Goal: Find contact information: Find contact information

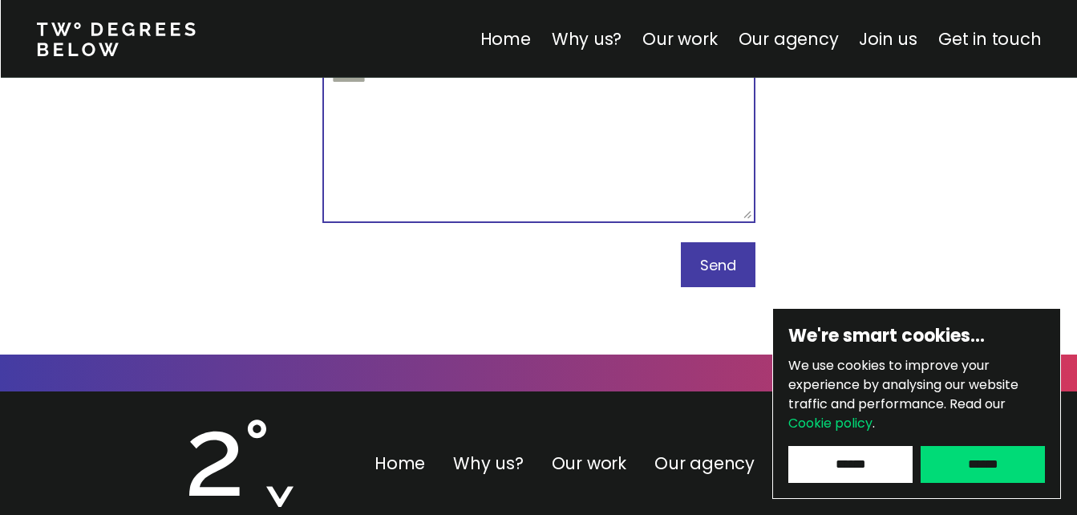
scroll to position [9754, 0]
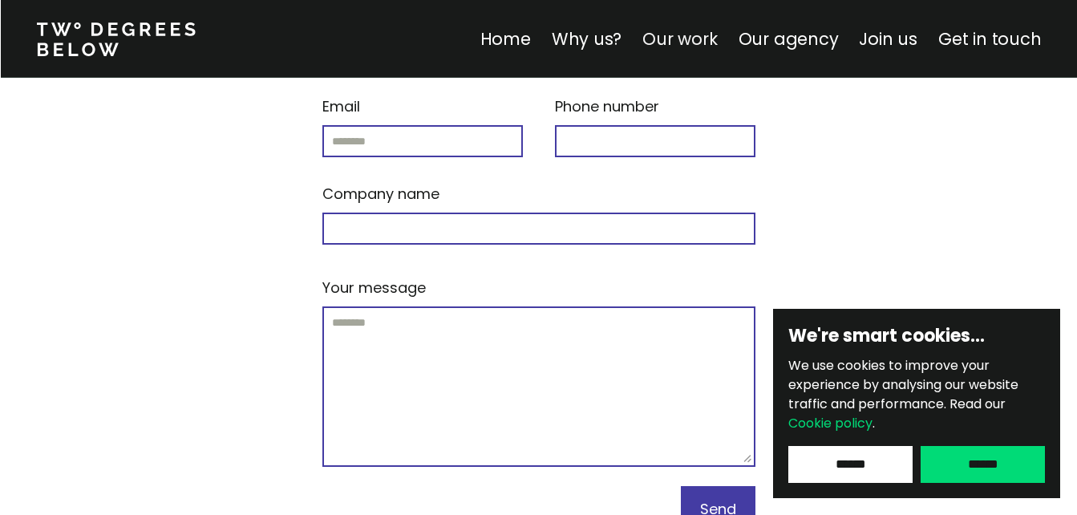
click at [708, 34] on link "Our work" at bounding box center [680, 38] width 75 height 23
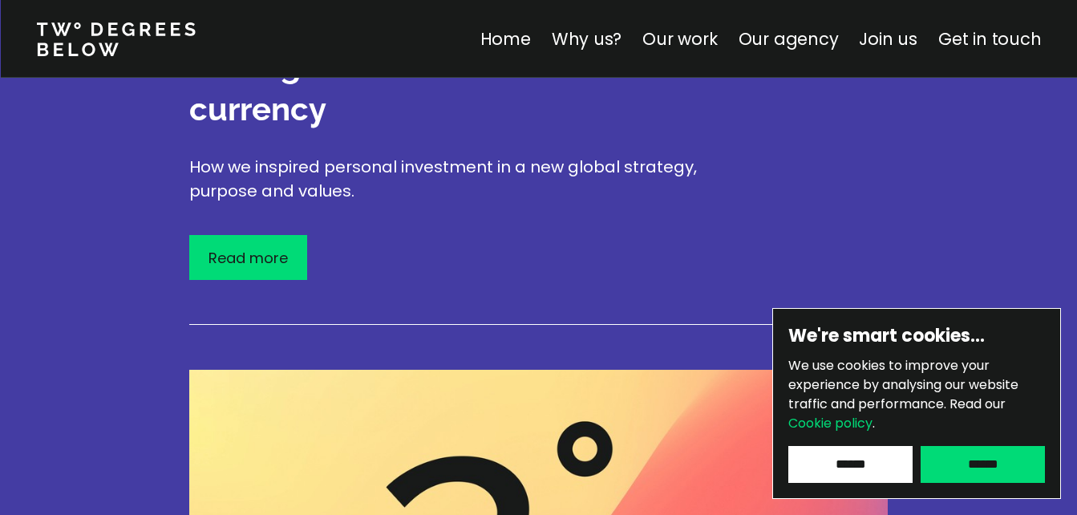
scroll to position [2960, 0]
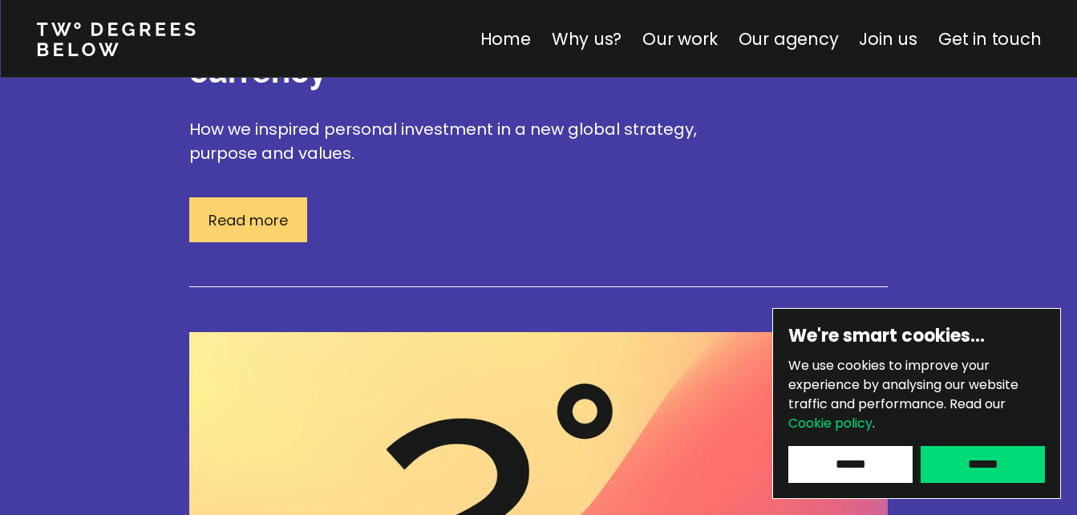
click at [224, 209] on p "Read more" at bounding box center [248, 220] width 79 height 22
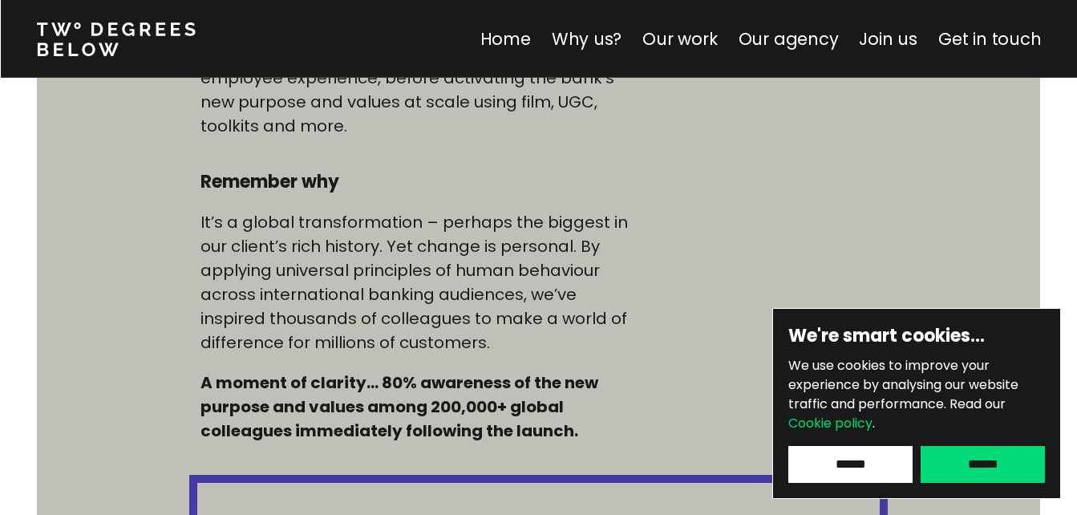
scroll to position [1284, 0]
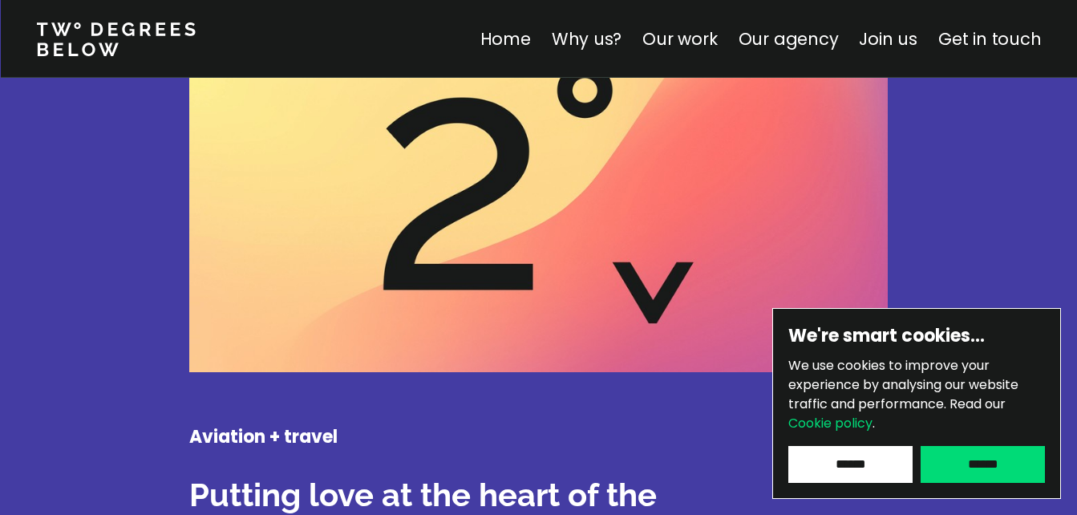
scroll to position [3522, 0]
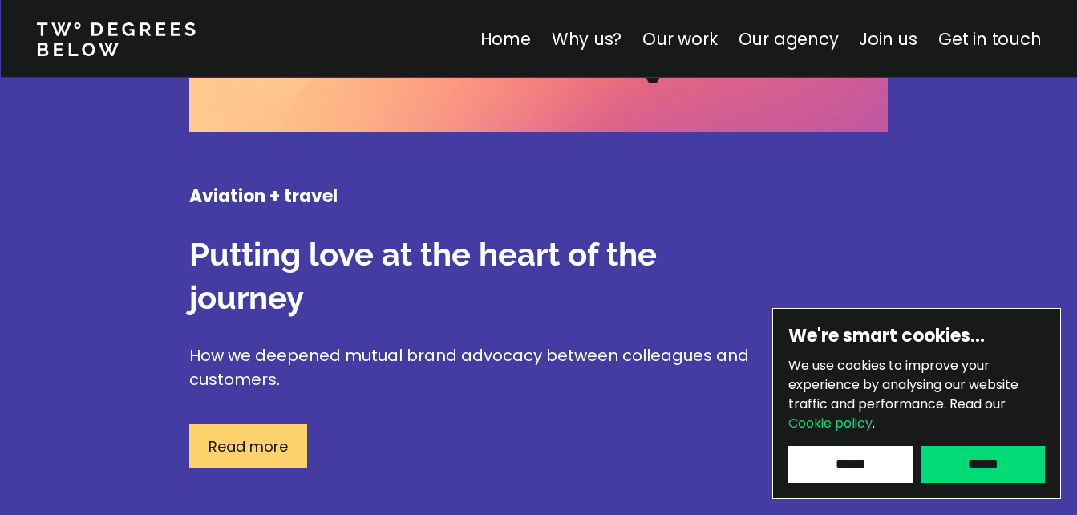
click at [258, 436] on p "Read more" at bounding box center [248, 447] width 79 height 22
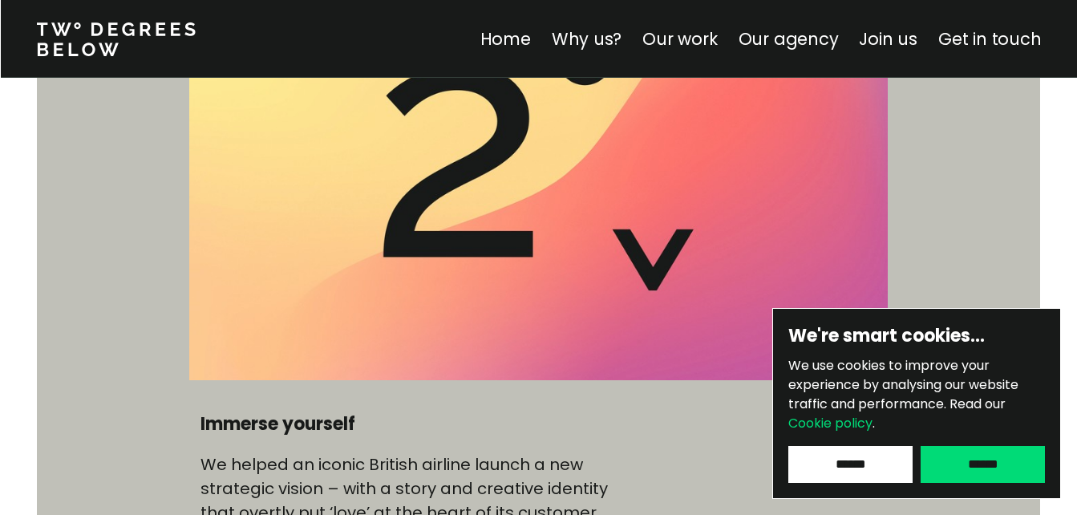
scroll to position [802, 0]
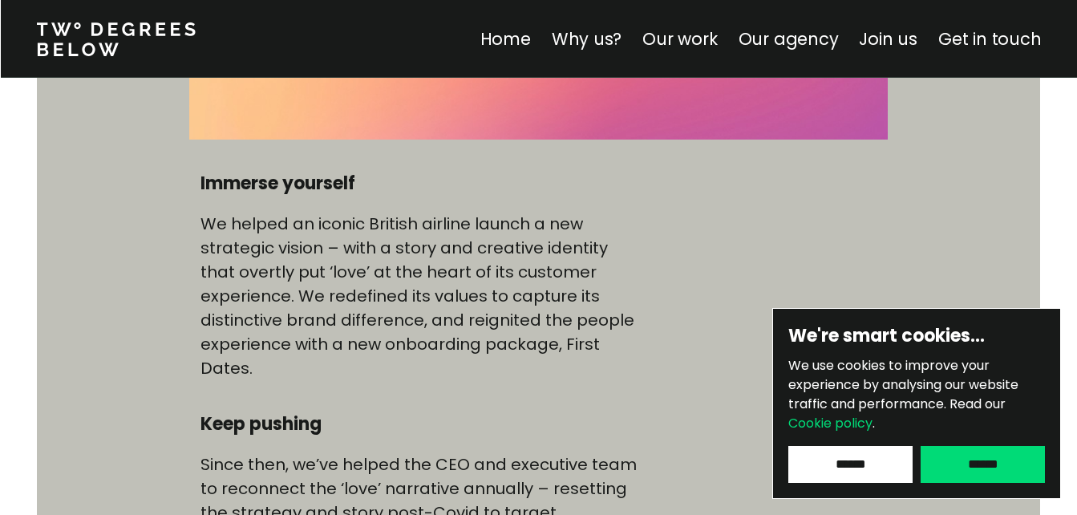
scroll to position [2238, 0]
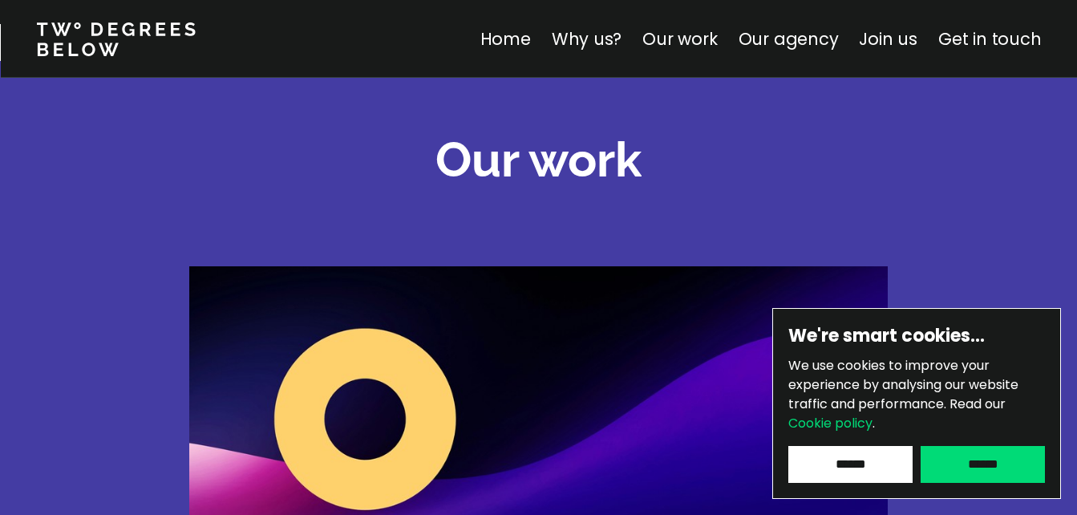
click at [63, 96] on div at bounding box center [538, 93] width 1077 height 62
click at [85, 49] on link at bounding box center [125, 39] width 179 height 38
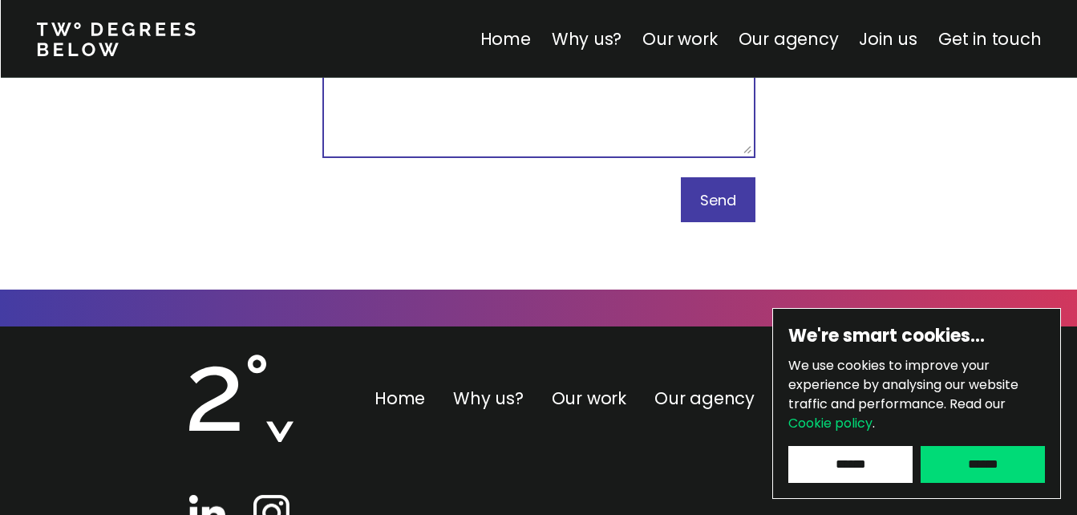
scroll to position [10075, 0]
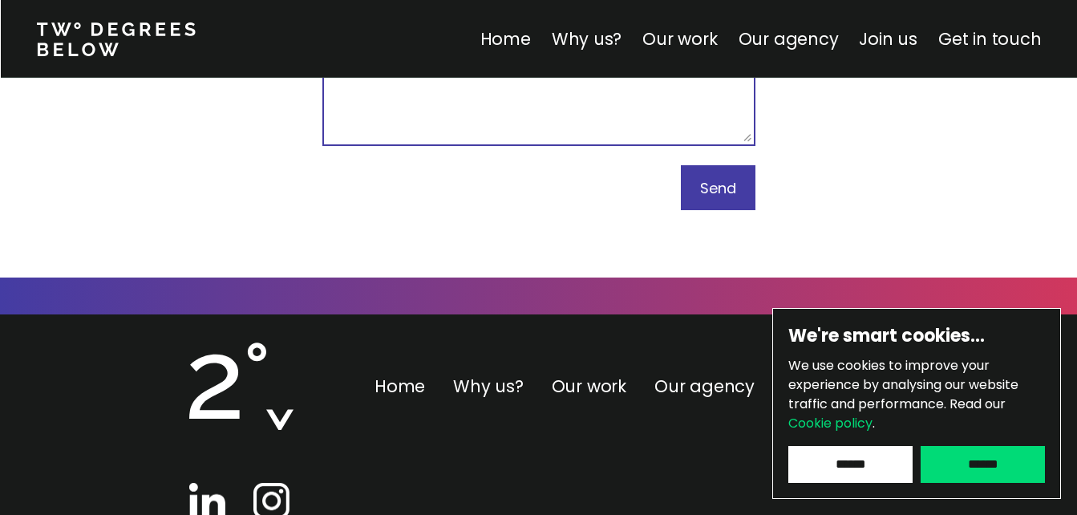
click at [879, 474] on input "******" at bounding box center [851, 464] width 124 height 37
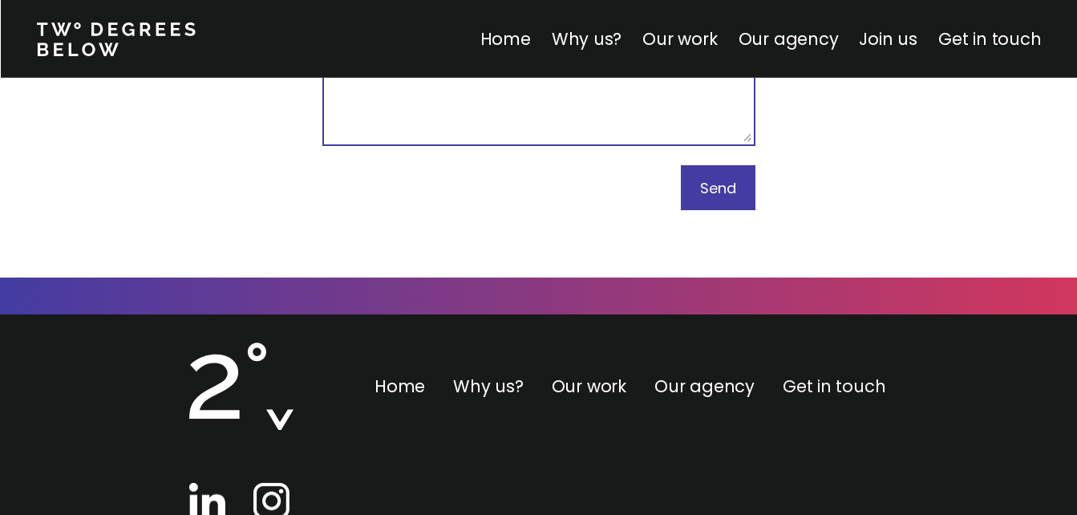
click at [822, 375] on link "Get in touch" at bounding box center [834, 386] width 103 height 23
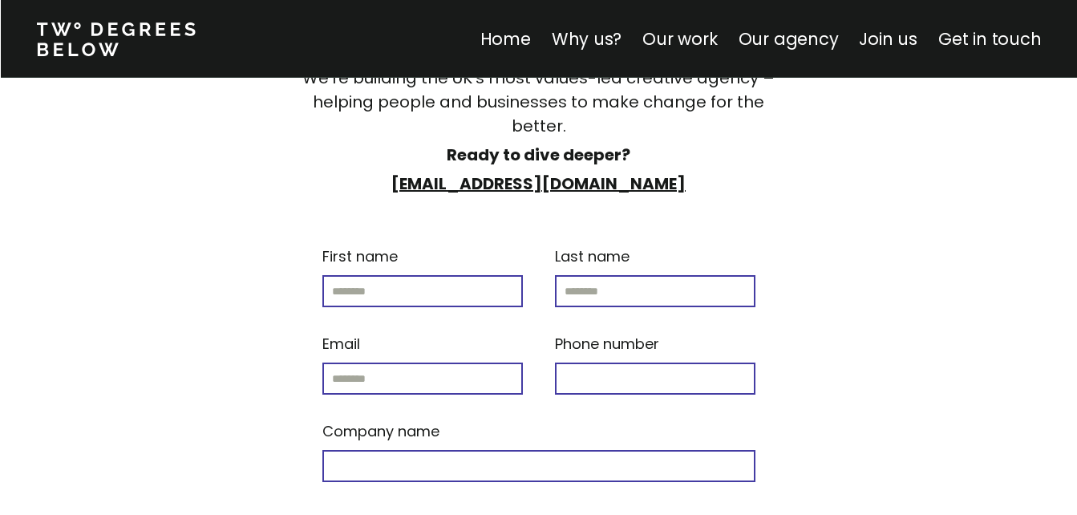
scroll to position [9343, 0]
